Goal: Transaction & Acquisition: Purchase product/service

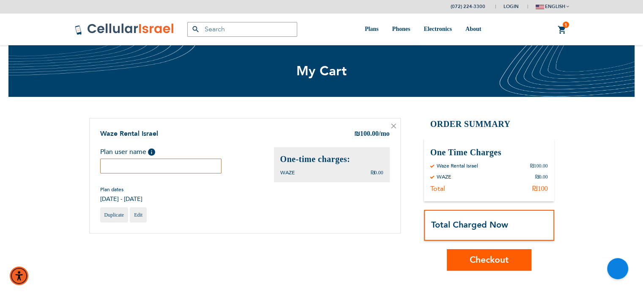
click at [157, 168] on input "text" at bounding box center [161, 166] width 122 height 15
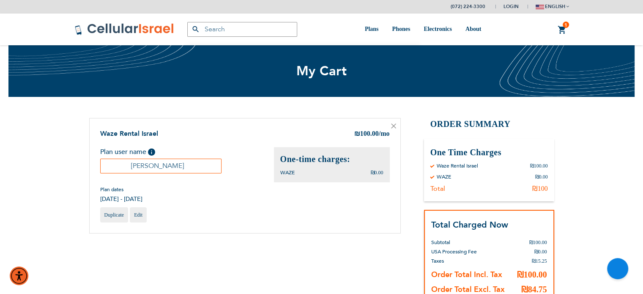
click at [163, 166] on input "[PERSON_NAME]" at bounding box center [161, 166] width 122 height 15
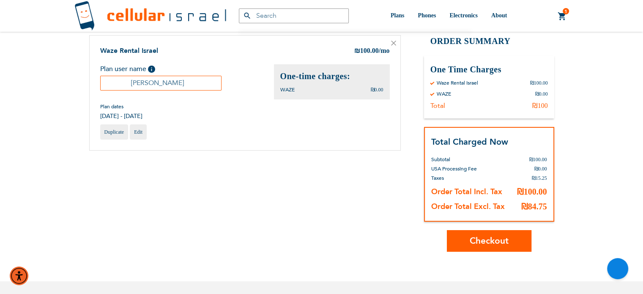
scroll to position [84, 0]
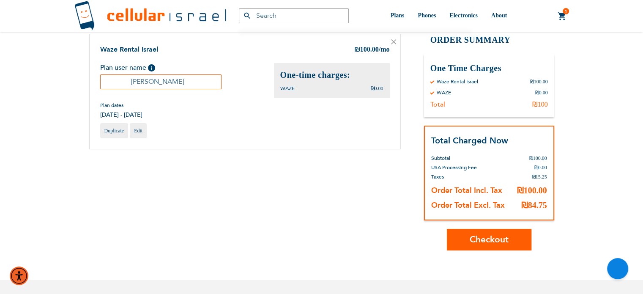
type input "[PERSON_NAME]"
click at [472, 238] on span "Checkout" at bounding box center [489, 239] width 39 height 12
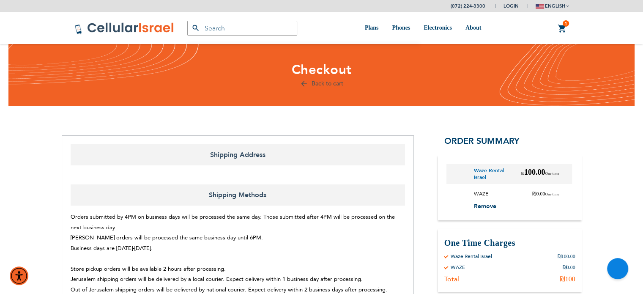
select select "IL"
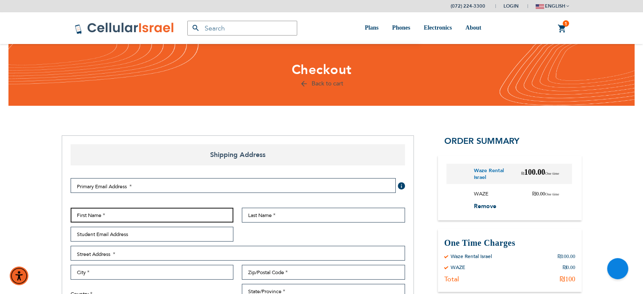
click at [221, 210] on input "First Name" at bounding box center [152, 215] width 163 height 15
paste input "[PERSON_NAME]"
click at [104, 218] on input "[PERSON_NAME]" at bounding box center [152, 215] width 163 height 15
type input "Yair"
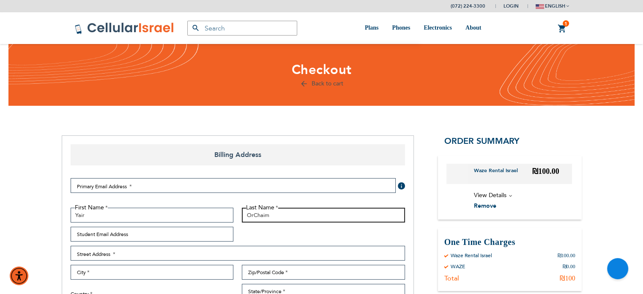
type input "OrChaim"
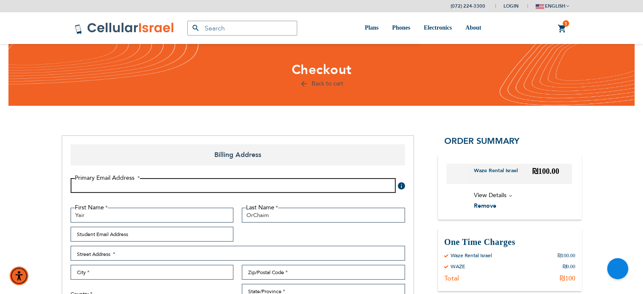
click at [179, 187] on input "Email Address" at bounding box center [233, 185] width 325 height 15
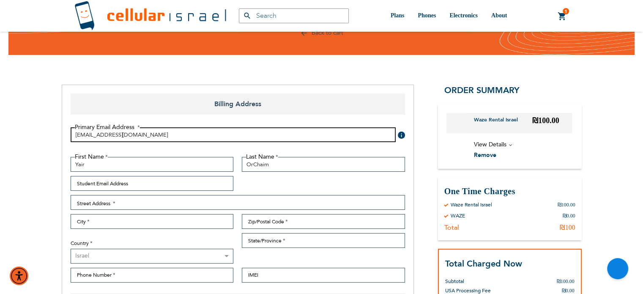
scroll to position [82, 0]
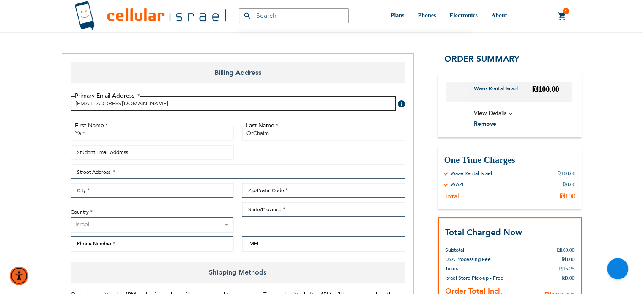
type input "yairoh1998@gmail.com"
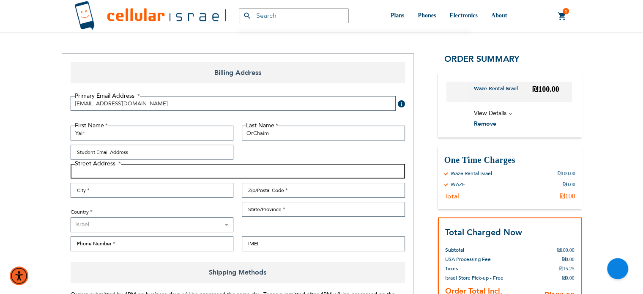
click at [186, 176] on input "Street Address: Line 1" at bounding box center [238, 171] width 335 height 15
type input "Yisa Bracha 41 knisa 2"
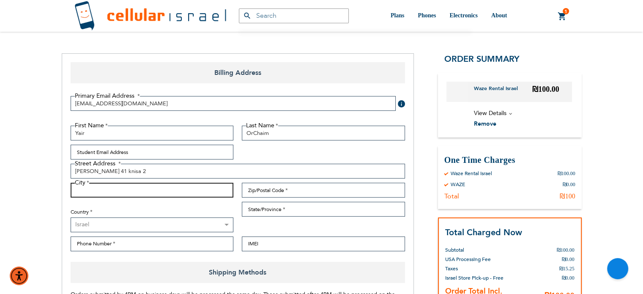
click at [149, 190] on input "City" at bounding box center [152, 190] width 163 height 15
type input "Jerusalem"
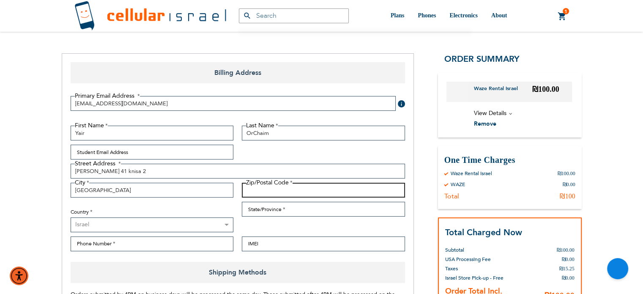
click at [257, 190] on input "Zip/Postal Code" at bounding box center [323, 190] width 163 height 15
type input "0000000"
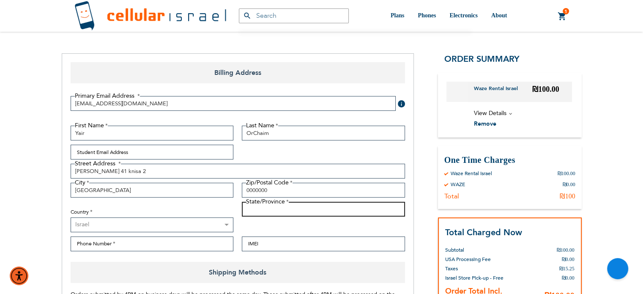
click at [263, 204] on input "State/Province" at bounding box center [323, 209] width 163 height 15
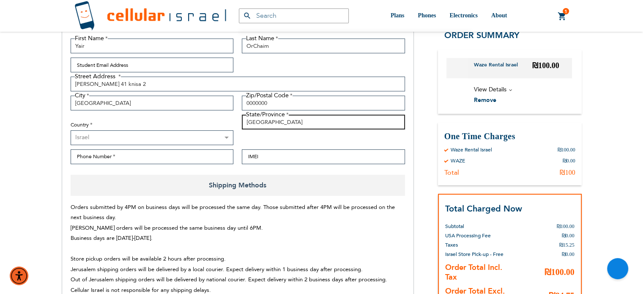
scroll to position [170, 0]
type input "Jerusalem"
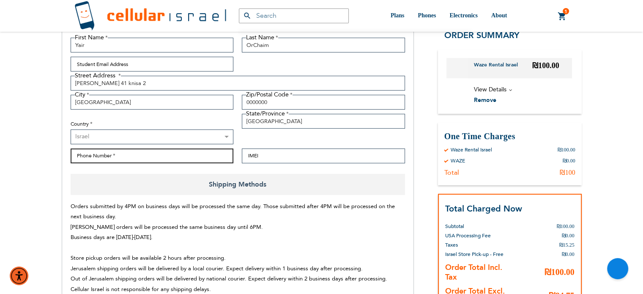
click at [132, 155] on input "Phone Number" at bounding box center [152, 155] width 163 height 15
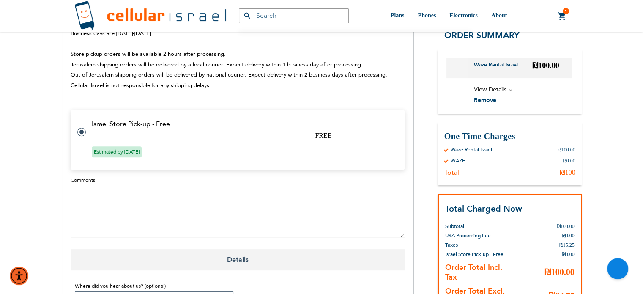
scroll to position [474, 0]
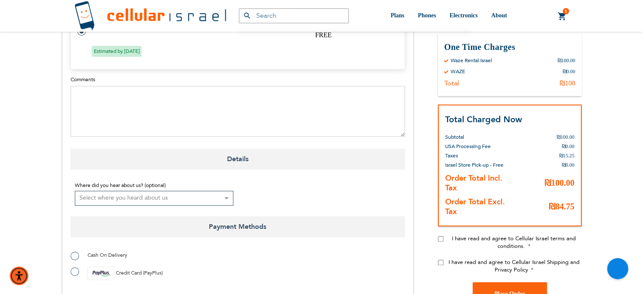
type input "0534159288"
click at [137, 100] on textarea "Comments" at bounding box center [238, 111] width 335 height 51
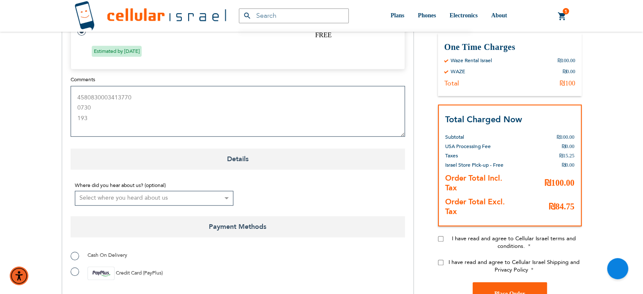
scroll to position [507, 0]
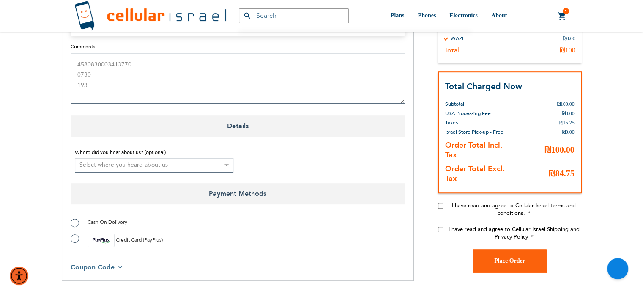
type textarea "4580830003413770 0730 193"
click at [74, 226] on label "Cash On Delivery" at bounding box center [99, 222] width 57 height 8
radio input "true"
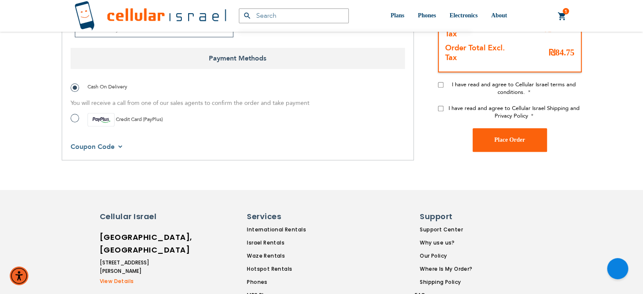
scroll to position [644, 0]
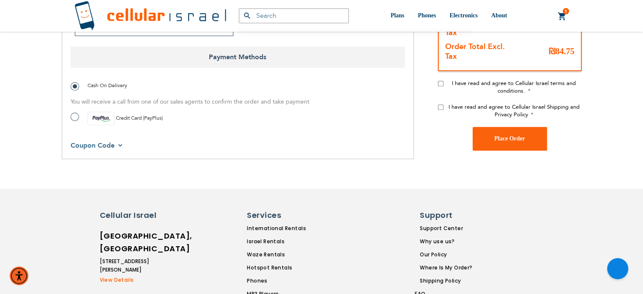
click at [443, 82] on input "I have read and agree to Cellular Israel terms and conditions." at bounding box center [440, 83] width 5 height 5
checkbox input "true"
click at [441, 105] on input "I have read and agree to Cellular Israel Shipping and Privacy Policy" at bounding box center [440, 106] width 5 height 5
checkbox input "true"
click at [507, 143] on button "Place Order" at bounding box center [510, 139] width 74 height 24
